Goal: Transaction & Acquisition: Obtain resource

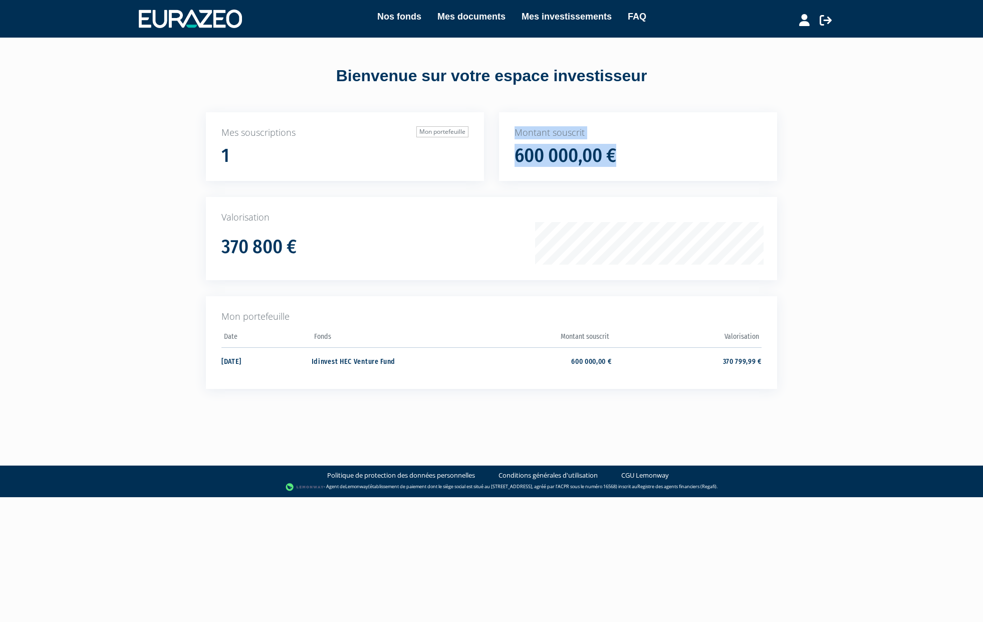
drag, startPoint x: 515, startPoint y: 129, endPoint x: 644, endPoint y: 164, distance: 134.1
click at [644, 164] on div "Montant souscrit 600 000,00 €" at bounding box center [638, 146] width 278 height 69
click at [646, 160] on div "600 000,00 €" at bounding box center [638, 155] width 247 height 21
drag, startPoint x: 623, startPoint y: 160, endPoint x: 520, endPoint y: 126, distance: 109.3
click at [520, 126] on div "Montant souscrit 600 000,00 €" at bounding box center [638, 146] width 278 height 69
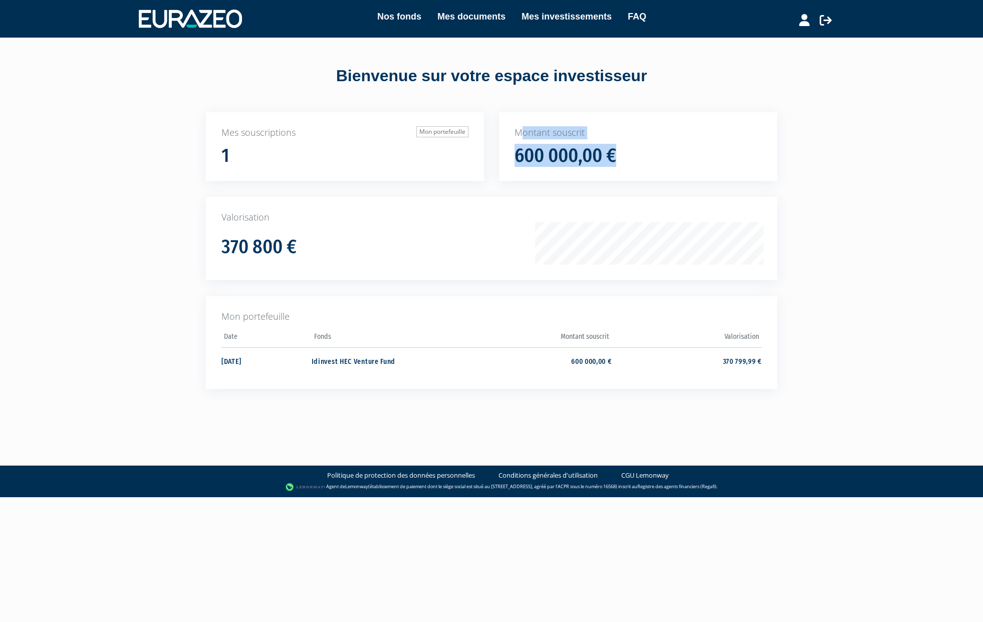
click at [674, 128] on p "Montant souscrit" at bounding box center [638, 132] width 247 height 13
drag, startPoint x: 301, startPoint y: 361, endPoint x: 773, endPoint y: 362, distance: 472.5
click at [773, 362] on div "Mon portefeuille Date Fonds Montant souscrit Valorisation" at bounding box center [491, 342] width 571 height 93
click at [770, 327] on div "Mon portefeuille Date Fonds Montant souscrit Valorisation" at bounding box center [491, 342] width 571 height 93
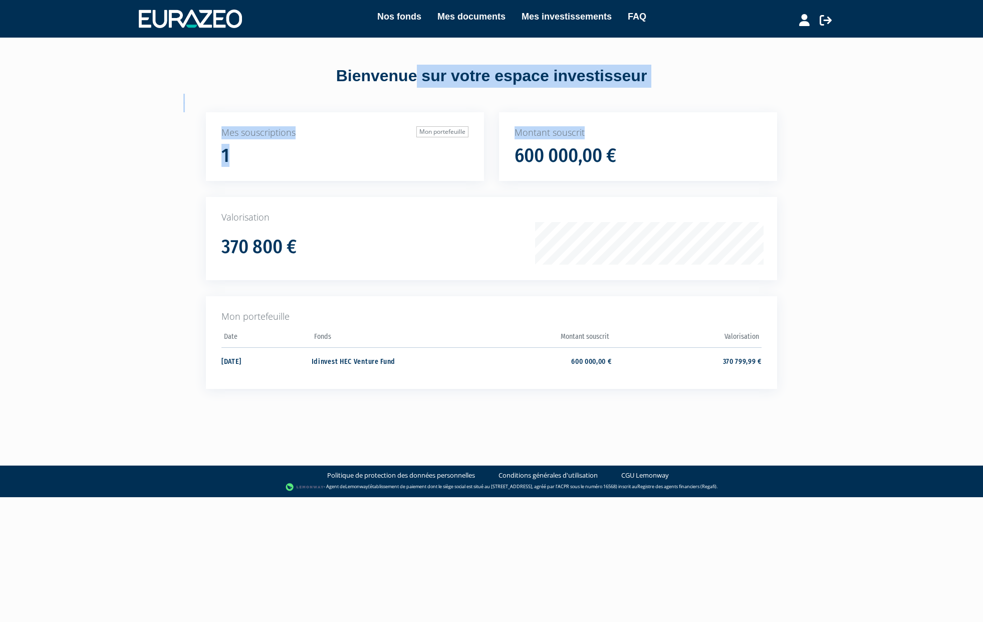
drag, startPoint x: 293, startPoint y: 74, endPoint x: 596, endPoint y: 123, distance: 307.5
click at [596, 123] on div "Bienvenue sur votre espace investisseur Mes souscriptions Mon portefeuille 1 Mo…" at bounding box center [491, 231] width 631 height 387
click at [442, 138] on p "Mes souscriptions Mon portefeuille" at bounding box center [344, 132] width 247 height 13
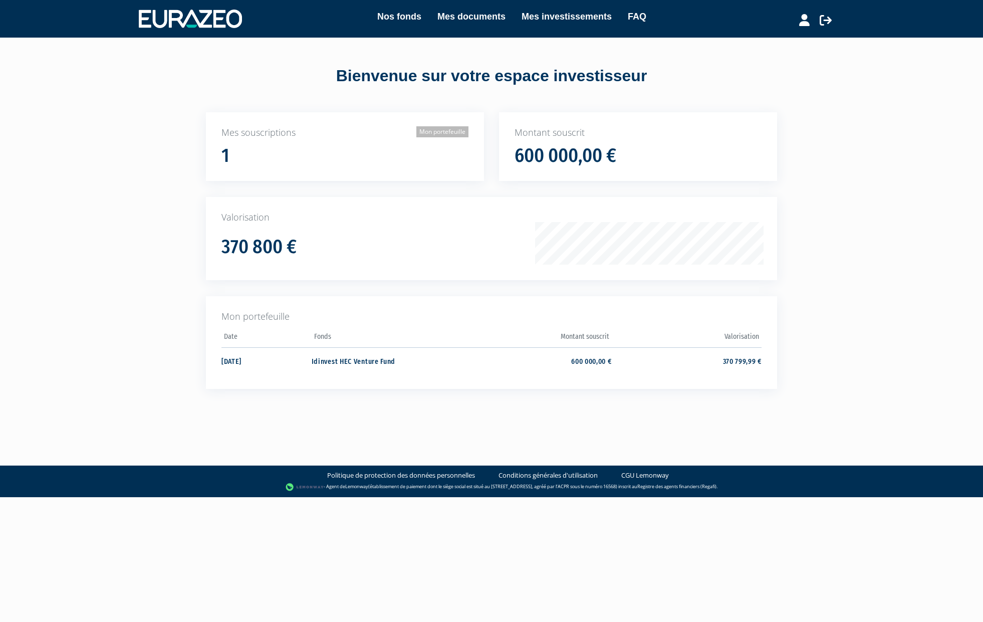
click at [442, 133] on link "Mon portefeuille" at bounding box center [442, 131] width 52 height 11
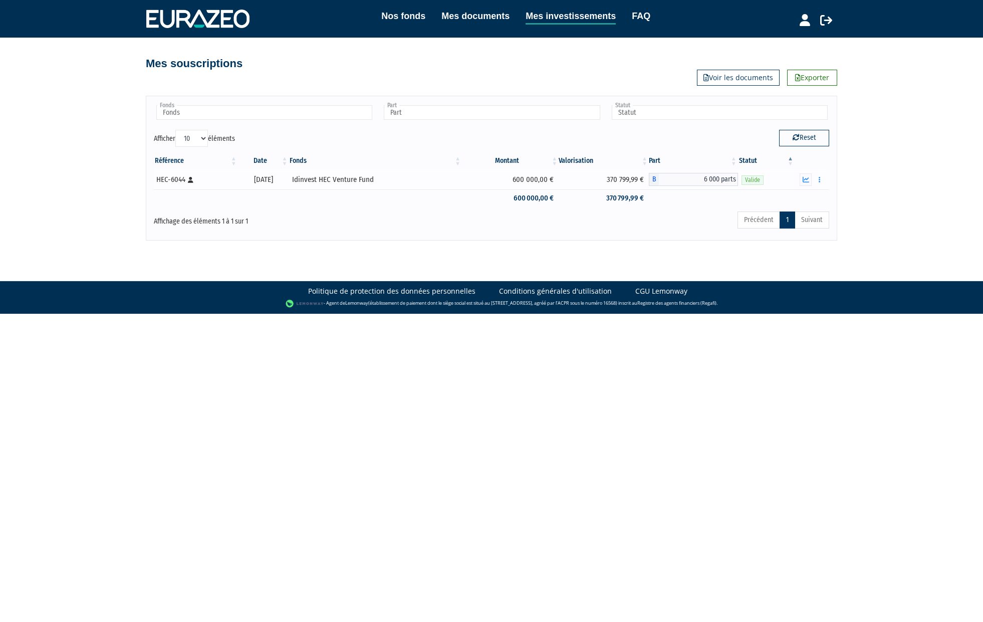
drag, startPoint x: 154, startPoint y: 179, endPoint x: 698, endPoint y: 181, distance: 543.7
click at [698, 181] on tr "HEC-6044 [Français] Personne physique [DATE] Idinvest HEC Venture Fund 600 000,…" at bounding box center [491, 179] width 675 height 20
click at [667, 223] on div "Précédent 1 Suivant" at bounding box center [635, 221] width 388 height 22
click at [172, 178] on div "HEC-6044 [Français] Personne physique" at bounding box center [195, 179] width 78 height 11
drag, startPoint x: 148, startPoint y: 64, endPoint x: 271, endPoint y: 64, distance: 122.3
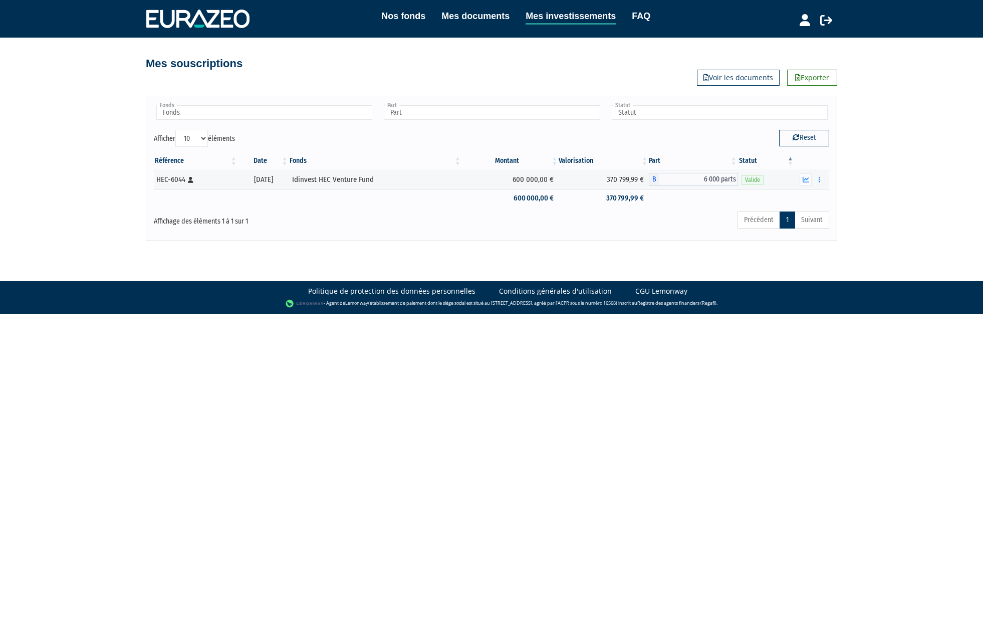
click at [271, 64] on div "Mes souscriptions Exporter Voir les documents" at bounding box center [491, 59] width 691 height 22
drag, startPoint x: 271, startPoint y: 64, endPoint x: 114, endPoint y: 64, distance: 156.8
click at [114, 64] on div "Nos fonds Mes documents Mes investissements FAQ Déconnexion Nos fonds Mes docum…" at bounding box center [491, 120] width 983 height 241
click at [386, 67] on div "Mes souscriptions Exporter Voir les documents" at bounding box center [491, 59] width 691 height 22
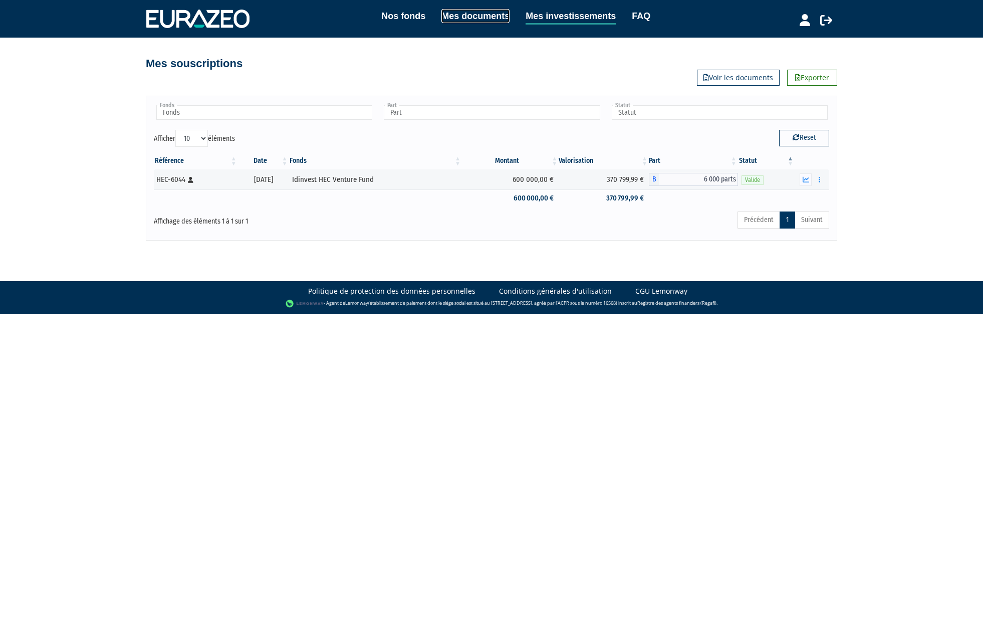
click at [468, 15] on link "Mes documents" at bounding box center [475, 16] width 68 height 14
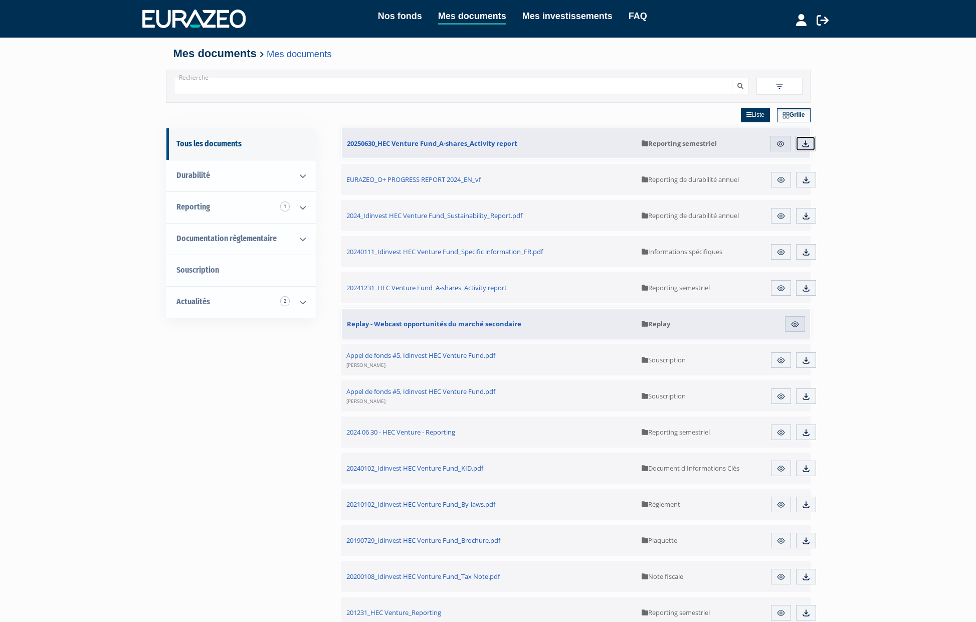
click at [810, 146] on img at bounding box center [805, 143] width 9 height 9
